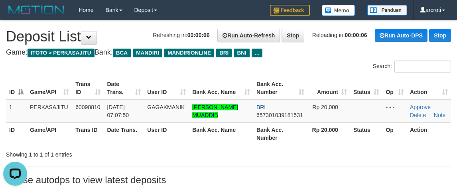
click at [222, 178] on div "**********" at bounding box center [228, 105] width 457 height 169
